Goal: Find specific fact: Find specific fact

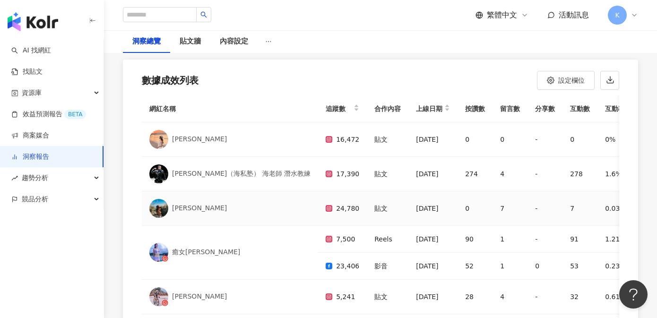
scroll to position [2289, 0]
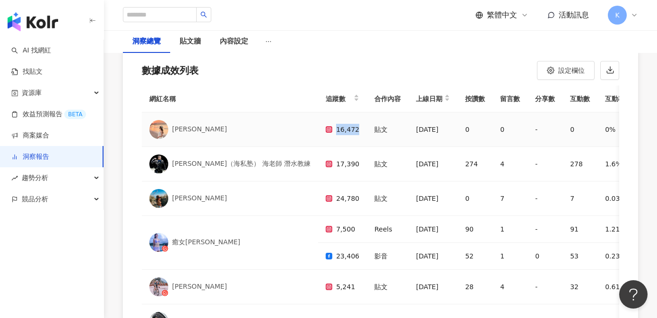
drag, startPoint x: 294, startPoint y: 112, endPoint x: 314, endPoint y: 111, distance: 19.4
click at [326, 124] on div "16,472" at bounding box center [343, 129] width 34 height 11
copy div "16,472"
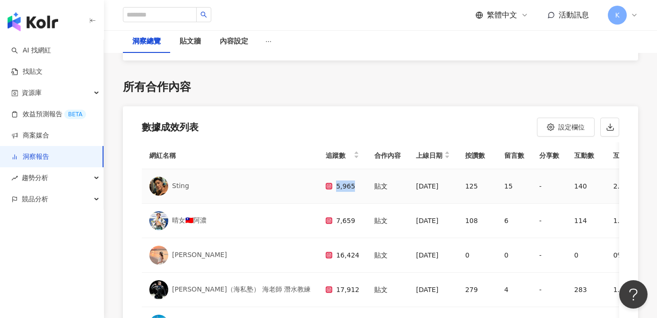
drag, startPoint x: 317, startPoint y: 146, endPoint x: 333, endPoint y: 147, distance: 15.6
click at [333, 181] on div "5,965" at bounding box center [343, 186] width 34 height 11
copy div "5,965"
drag, startPoint x: 322, startPoint y: 281, endPoint x: 337, endPoint y: 283, distance: 15.2
click at [337, 310] on div "24,785" at bounding box center [343, 324] width 34 height 11
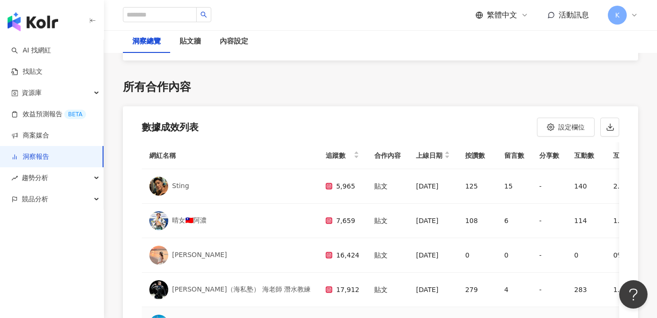
copy div "24,785"
drag, startPoint x: 317, startPoint y: 180, endPoint x: 332, endPoint y: 180, distance: 15.6
click at [332, 215] on div "7,659" at bounding box center [343, 220] width 34 height 11
copy div "7,659"
drag, startPoint x: 318, startPoint y: 214, endPoint x: 336, endPoint y: 215, distance: 18.5
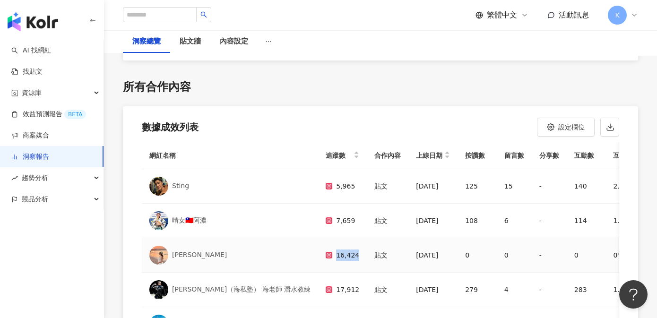
click at [336, 250] on div "16,424" at bounding box center [343, 255] width 34 height 11
copy div "16,424"
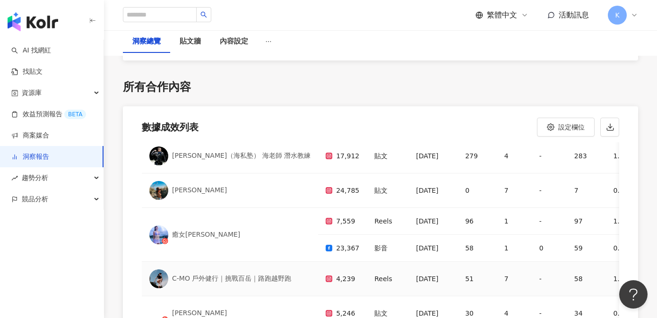
scroll to position [2889, 0]
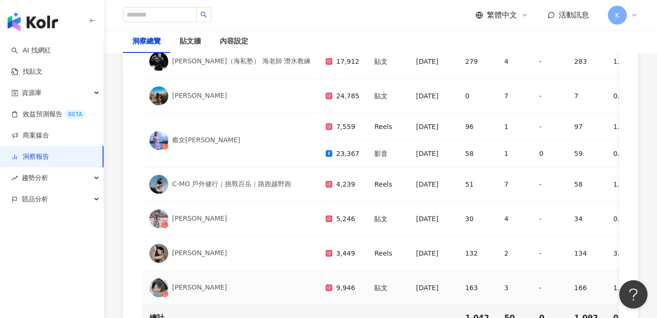
drag, startPoint x: 317, startPoint y: 237, endPoint x: 334, endPoint y: 238, distance: 17.0
click at [334, 282] on div "9,946" at bounding box center [343, 287] width 34 height 11
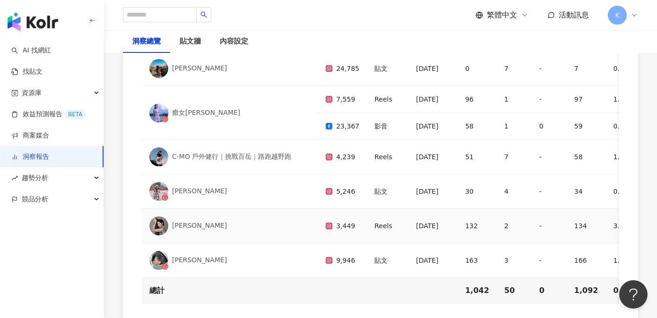
scroll to position [2916, 0]
click at [259, 153] on div "C-MO 戶外健行｜挑戰百岳｜路跑越野跑" at bounding box center [231, 157] width 119 height 9
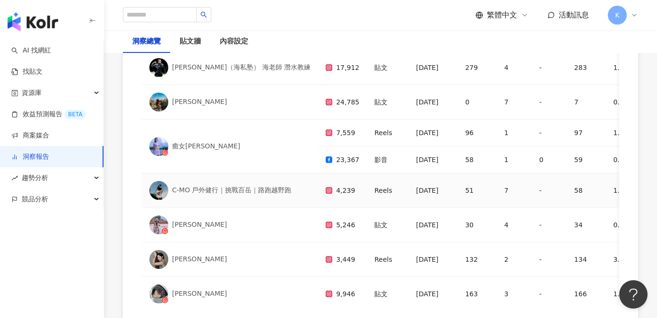
scroll to position [99, 0]
